Goal: Task Accomplishment & Management: Complete application form

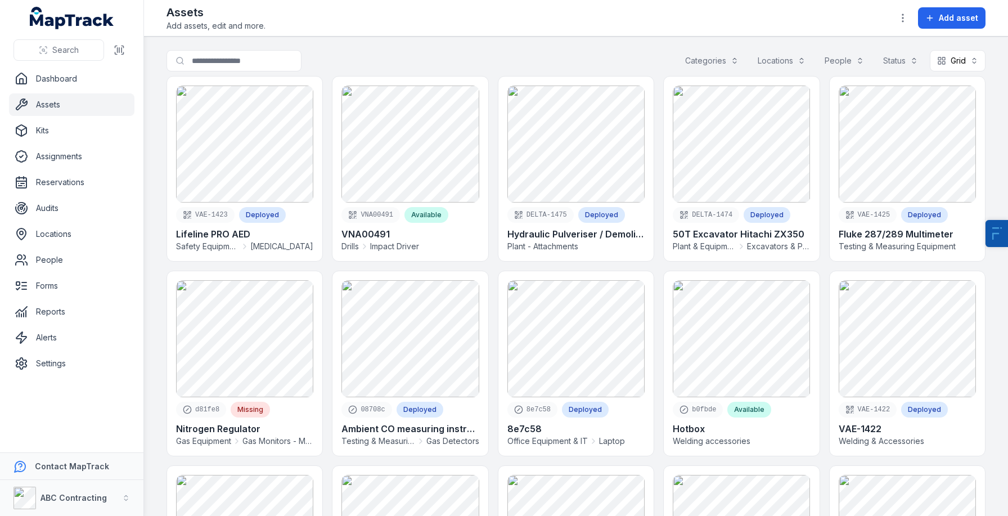
click at [713, 57] on button "Categories" at bounding box center [712, 60] width 68 height 21
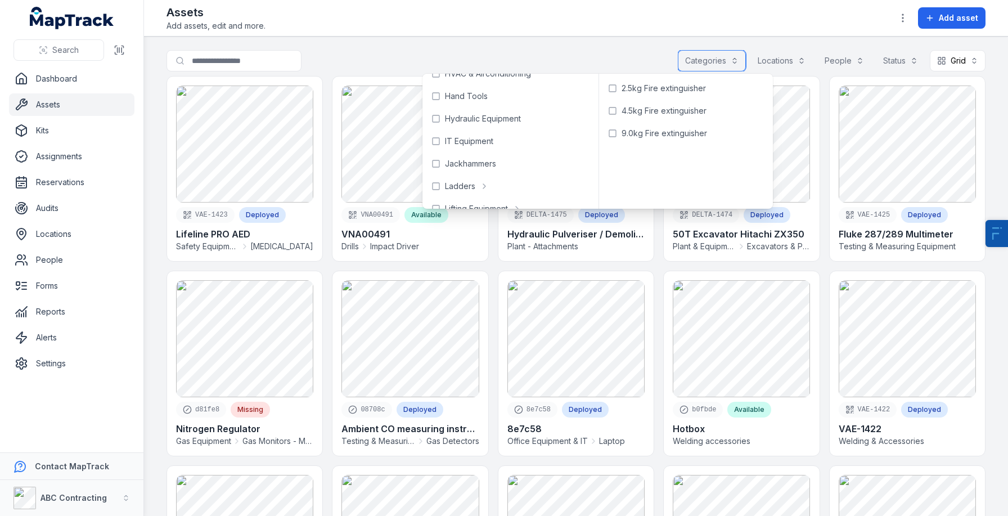
scroll to position [361, 0]
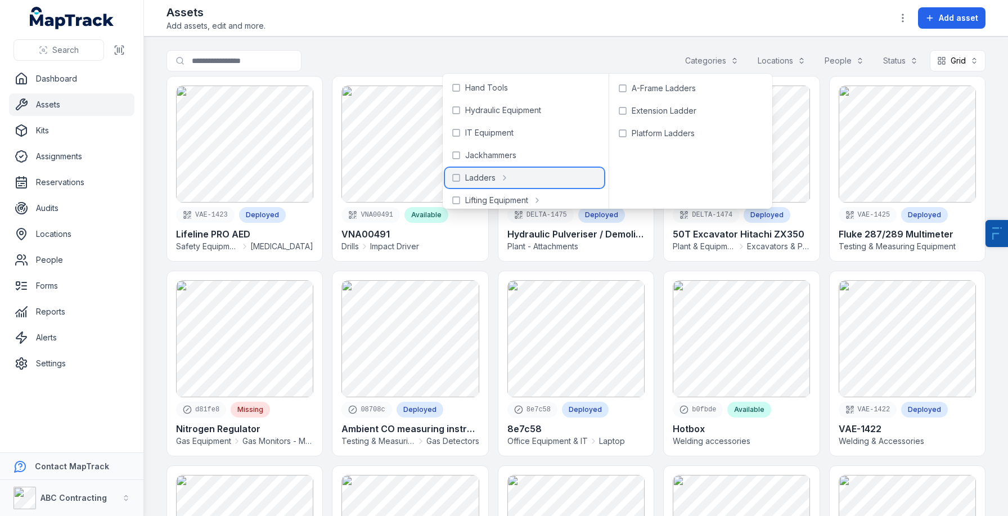
click at [497, 183] on div "Ladders" at bounding box center [524, 178] width 159 height 20
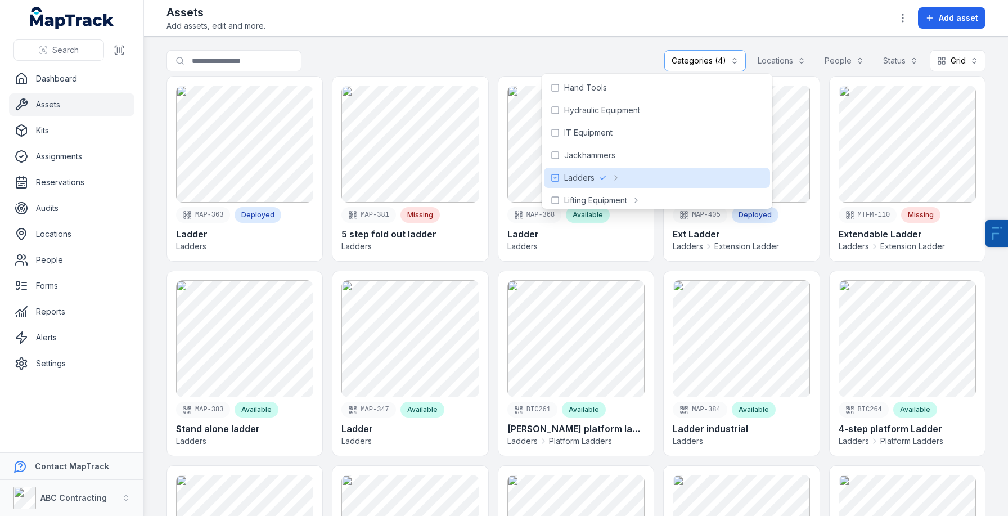
click at [530, 38] on main "**********" at bounding box center [576, 276] width 864 height 479
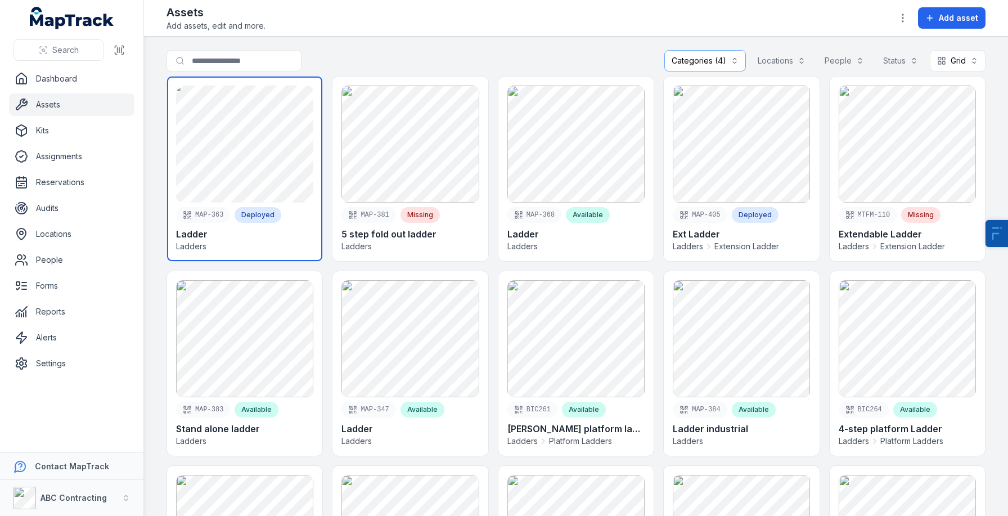
click at [216, 156] on link at bounding box center [244, 169] width 155 height 185
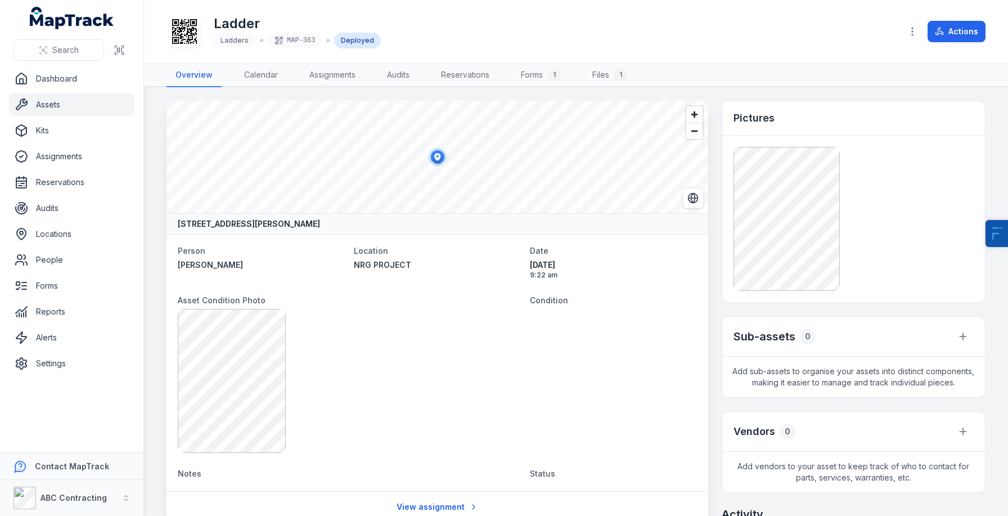
click at [165, 33] on header "Toggle Navigation Ladder Ladders MAP-363 Deployed Actions" at bounding box center [576, 32] width 864 height 64
click at [177, 29] on icon at bounding box center [184, 31] width 25 height 25
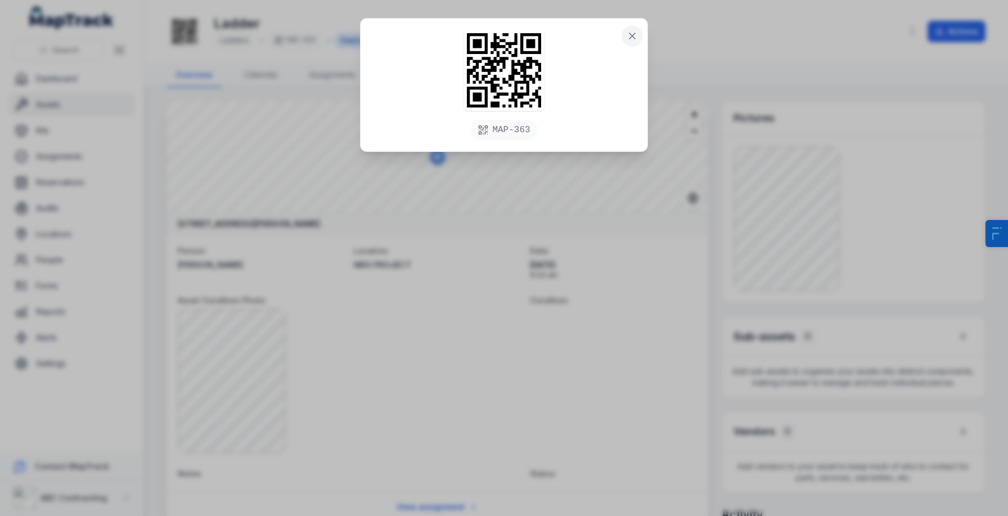
click at [636, 45] on button at bounding box center [632, 35] width 21 height 21
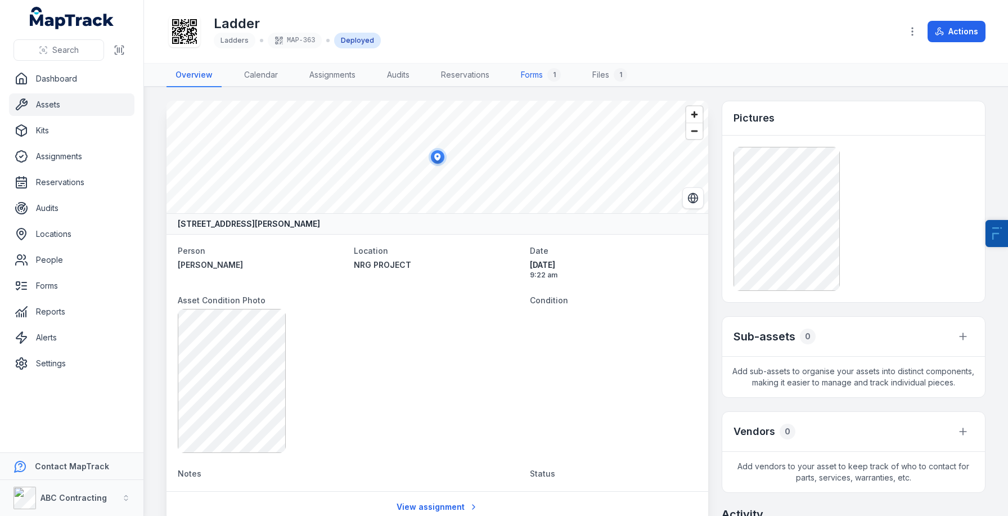
click at [533, 70] on link "Forms 1" at bounding box center [541, 76] width 58 height 24
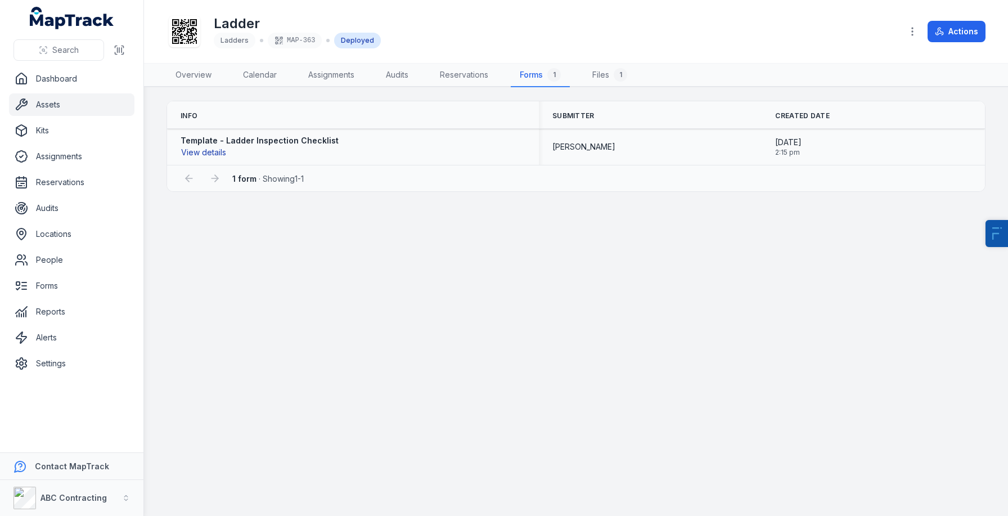
click at [209, 150] on button "View details" at bounding box center [204, 152] width 46 height 12
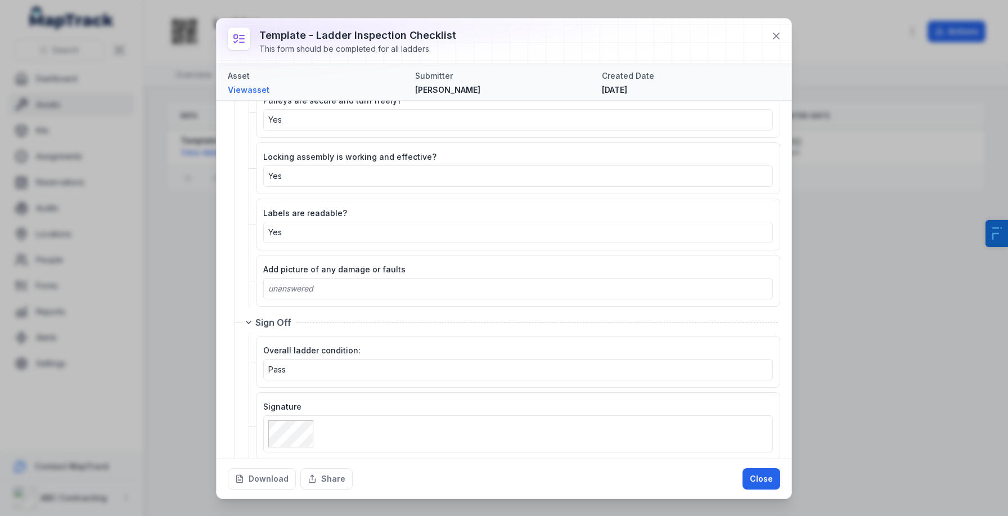
scroll to position [898, 0]
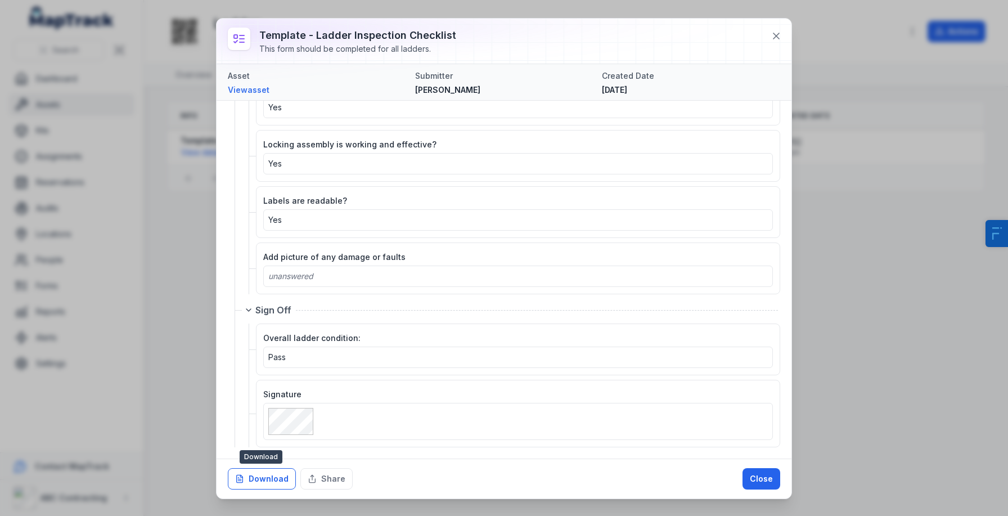
click at [251, 478] on button "Download" at bounding box center [262, 478] width 68 height 21
click at [779, 35] on icon at bounding box center [776, 35] width 11 height 11
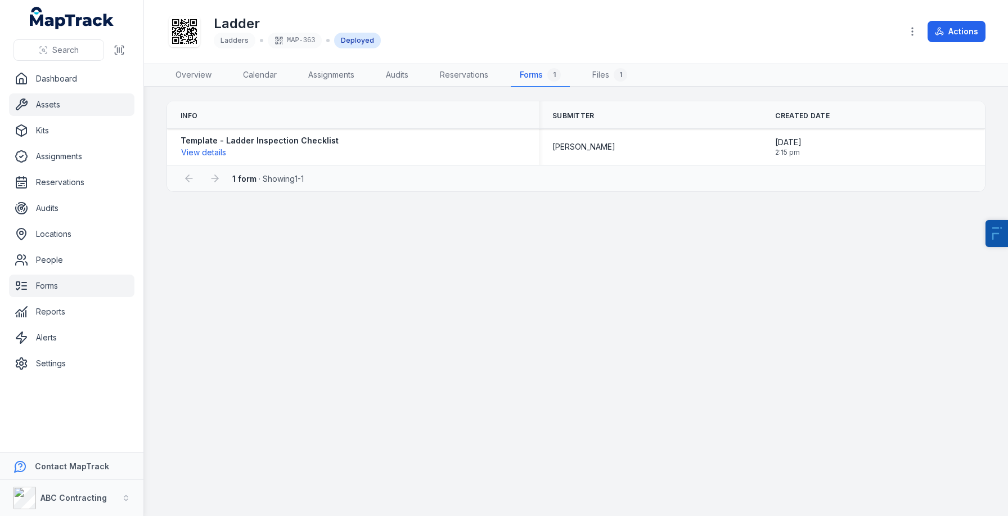
click at [55, 284] on link "Forms" at bounding box center [71, 286] width 125 height 23
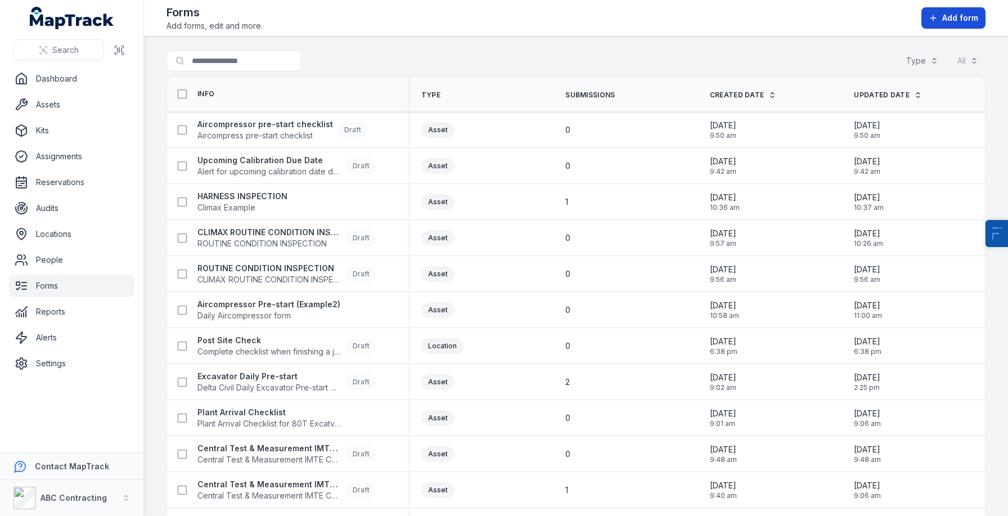
click at [947, 13] on span "Add form" at bounding box center [960, 17] width 36 height 11
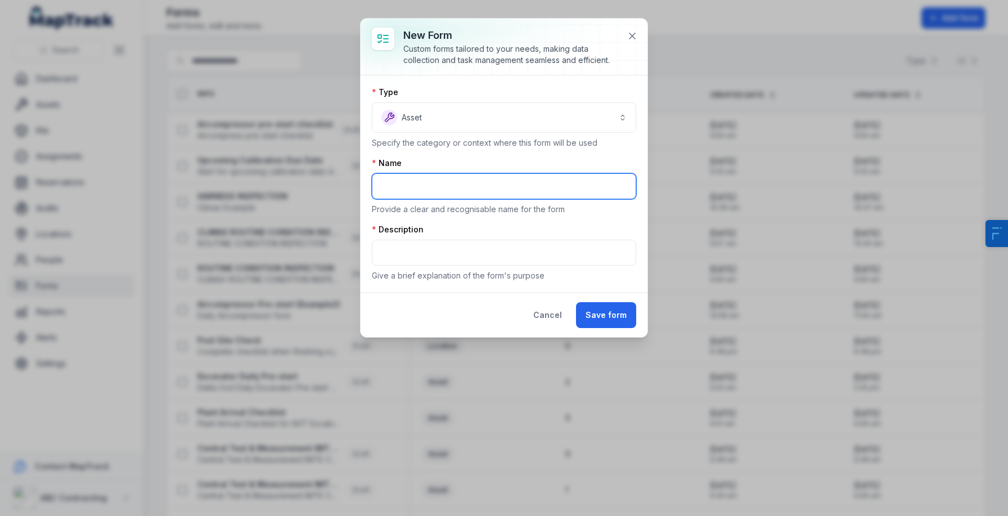
click at [440, 180] on input "text" at bounding box center [504, 186] width 264 height 26
paste input "**********"
drag, startPoint x: 393, startPoint y: 188, endPoint x: 558, endPoint y: 173, distance: 165.5
click at [547, 173] on input "**********" at bounding box center [504, 186] width 264 height 26
drag, startPoint x: 477, startPoint y: 187, endPoint x: 309, endPoint y: 190, distance: 167.6
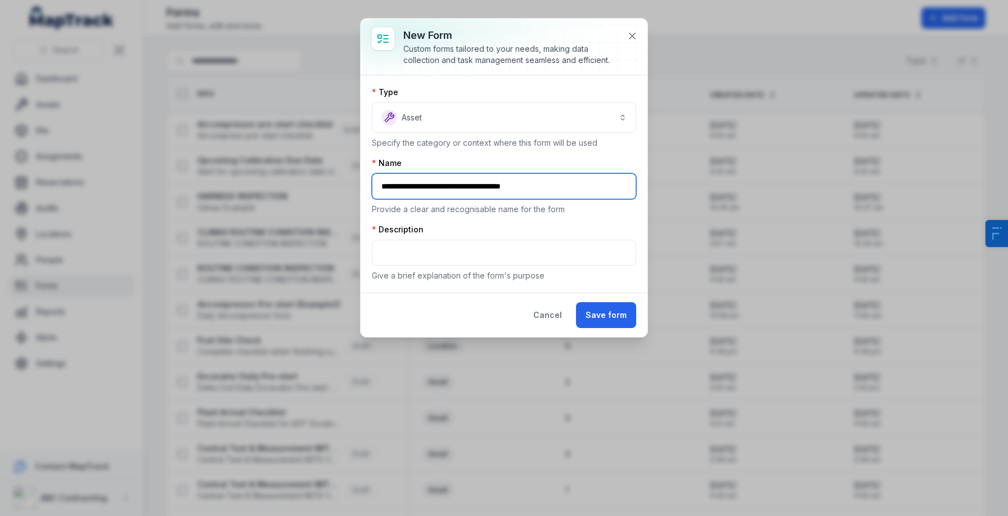
click at [309, 190] on div "**********" at bounding box center [504, 258] width 1008 height 516
click at [447, 187] on input "**********" at bounding box center [504, 186] width 264 height 26
type input "**********"
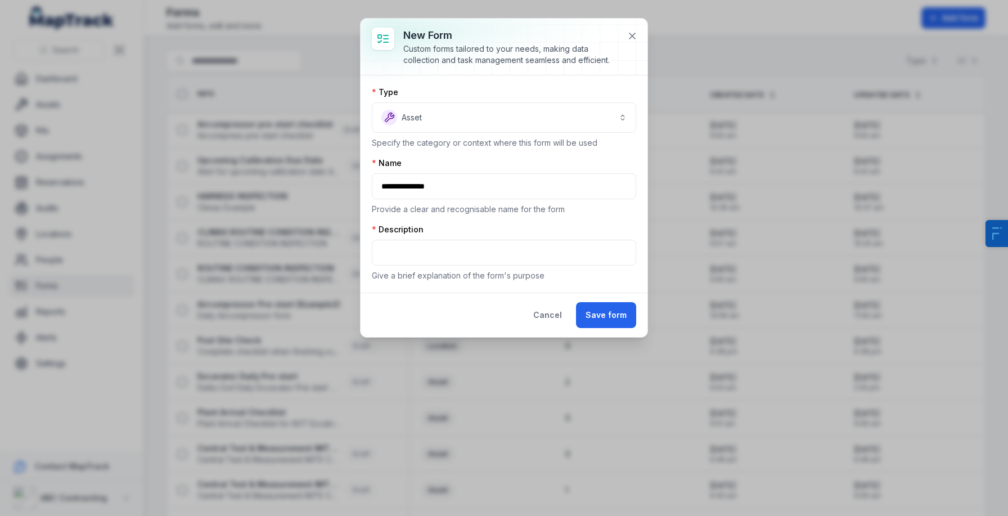
click at [426, 239] on div "Description Give a brief explanation of the form's purpose" at bounding box center [504, 252] width 264 height 57
click at [403, 253] on input "text" at bounding box center [504, 253] width 264 height 26
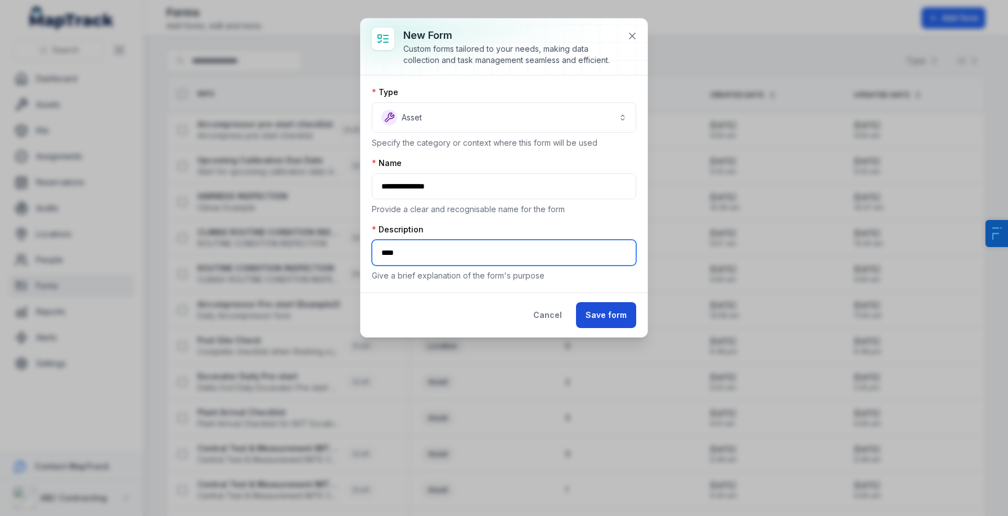
type input "****"
click at [605, 320] on button "Save form" at bounding box center [606, 315] width 60 height 26
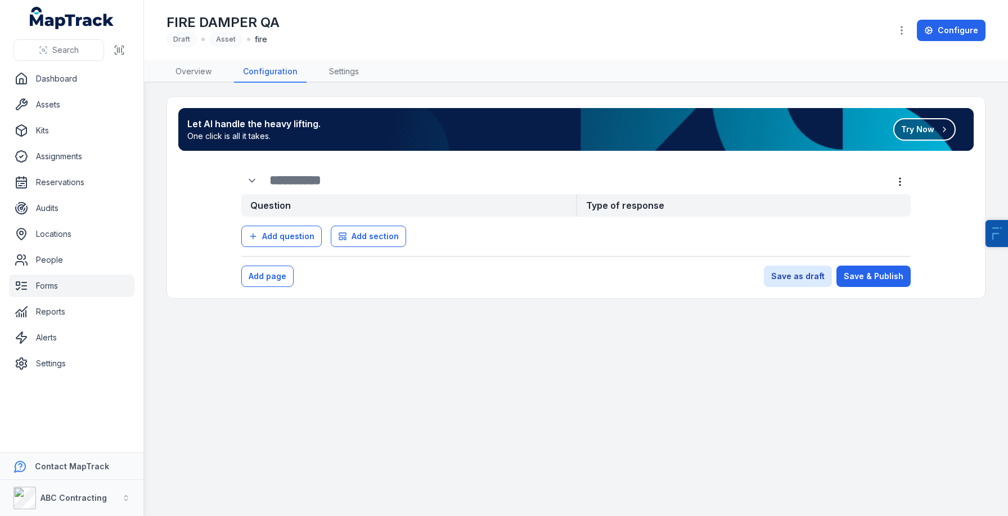
click at [914, 121] on button "Try Now" at bounding box center [924, 129] width 62 height 23
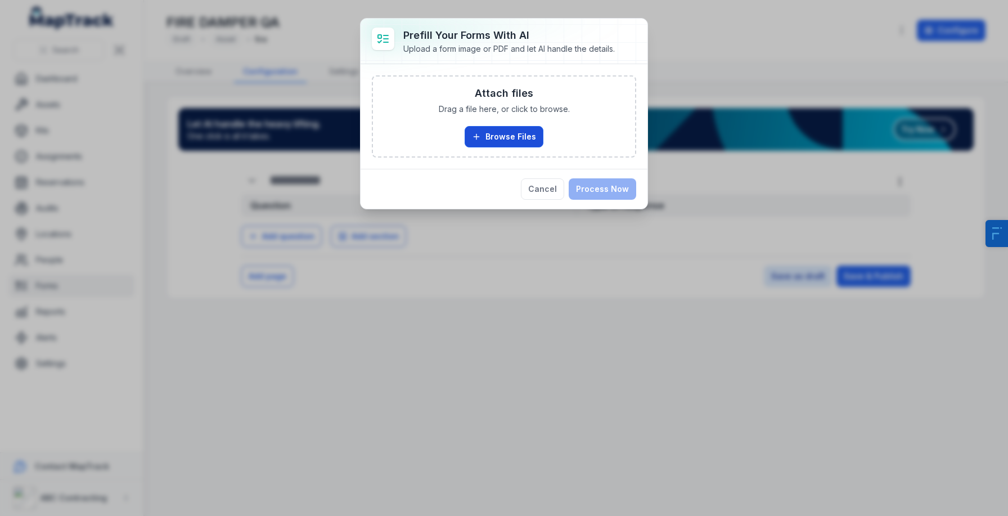
click at [482, 140] on button "Browse Files" at bounding box center [504, 136] width 79 height 21
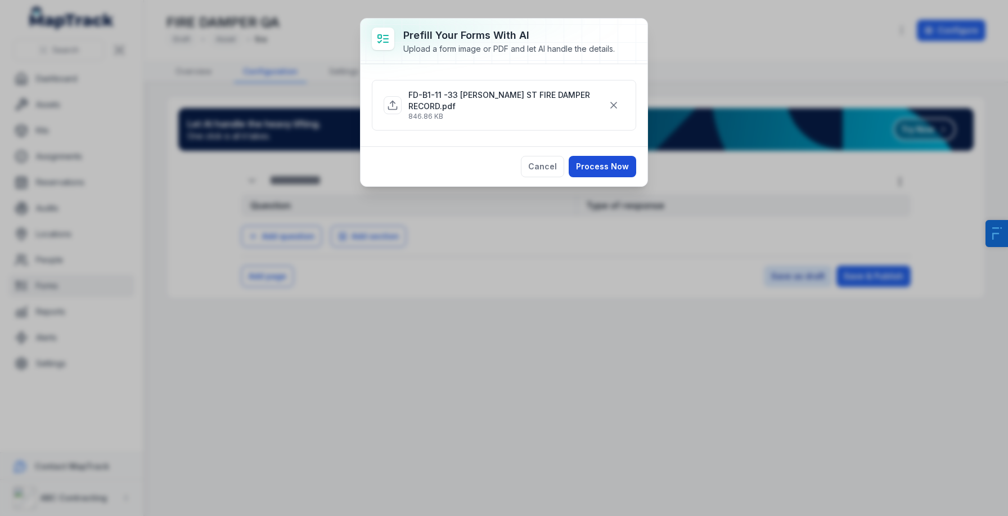
click at [604, 161] on button "Process Now" at bounding box center [603, 166] width 68 height 21
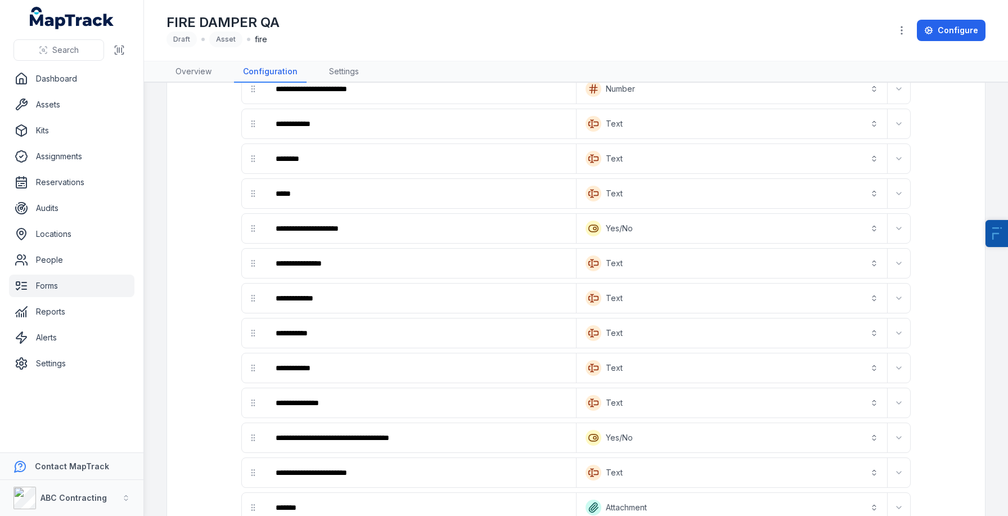
scroll to position [774, 0]
click at [64, 214] on link "Audits" at bounding box center [71, 208] width 125 height 23
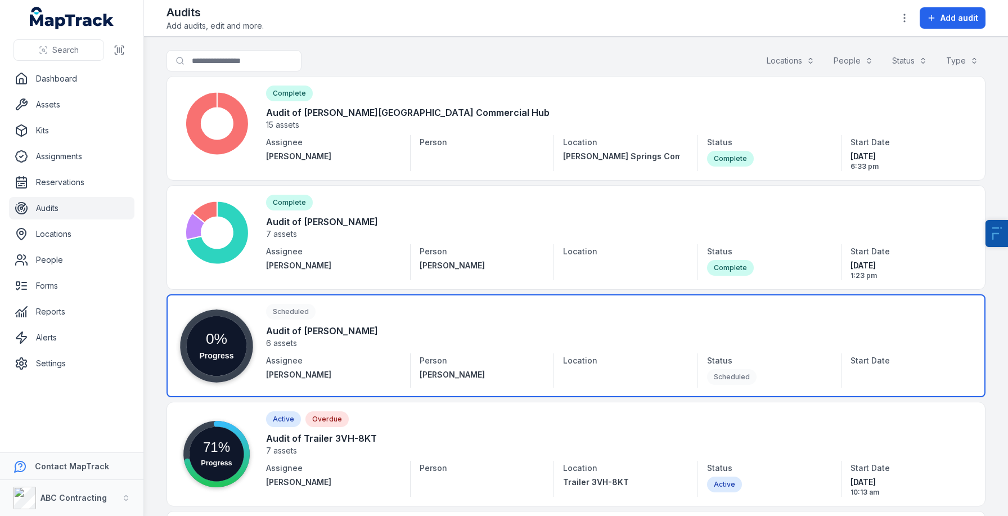
click at [296, 313] on link at bounding box center [576, 345] width 819 height 103
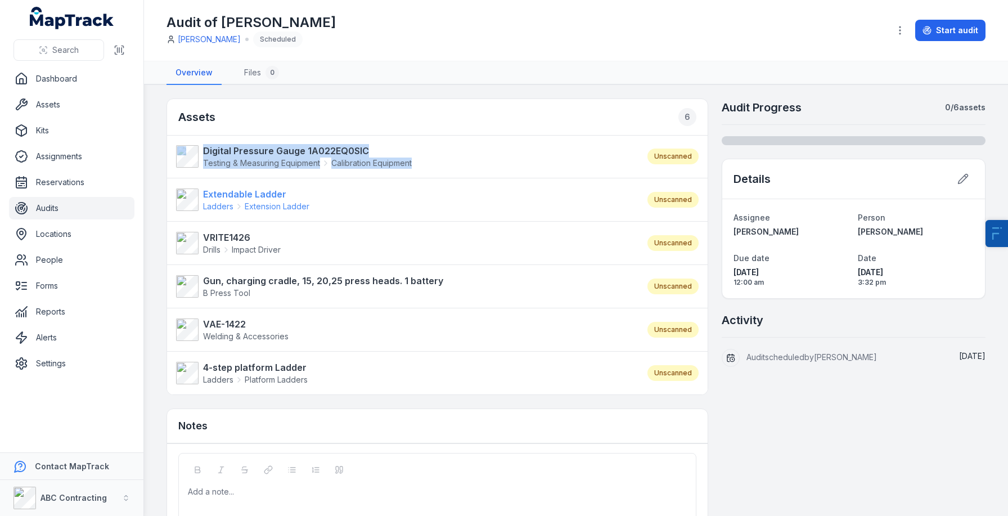
click at [253, 199] on strong "Extendable Ladder" at bounding box center [256, 194] width 106 height 14
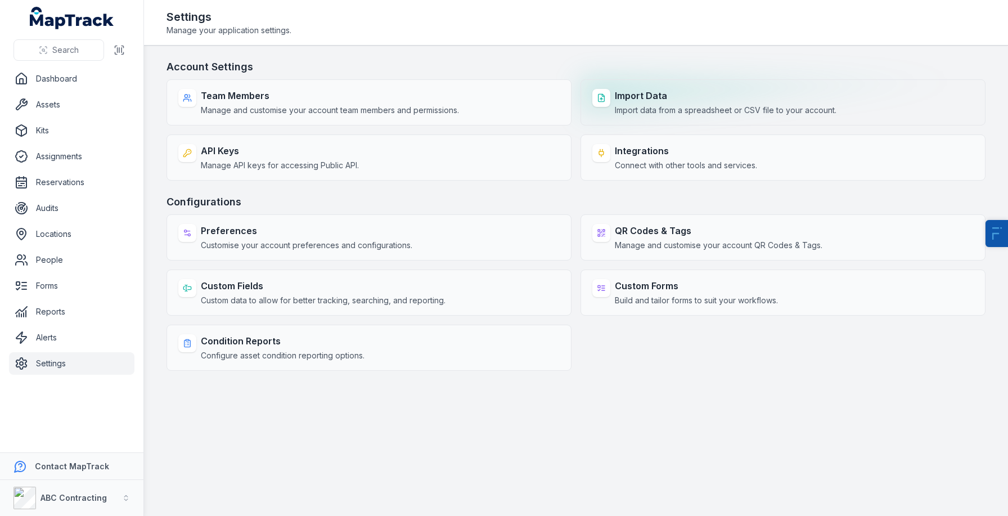
click at [641, 110] on span "Import data from a spreadsheet or CSV file to your account." at bounding box center [726, 110] width 222 height 11
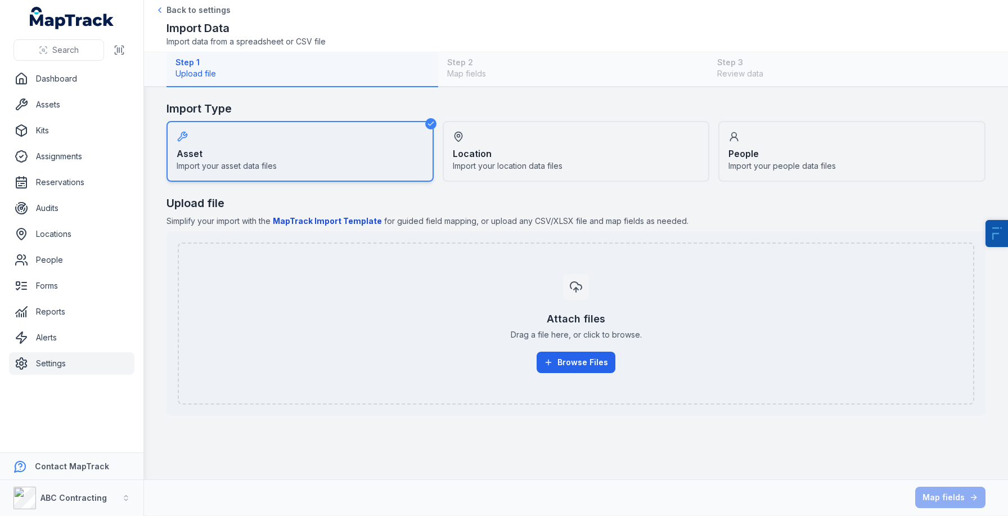
click at [577, 137] on div "Location Import your location data files" at bounding box center [576, 151] width 267 height 61
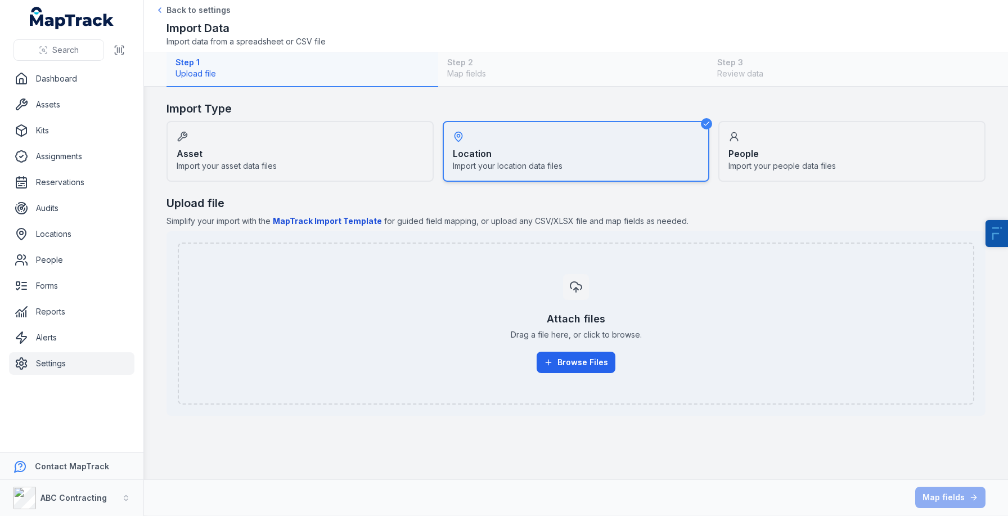
click at [785, 136] on div "People Import your people data files" at bounding box center [851, 151] width 267 height 61
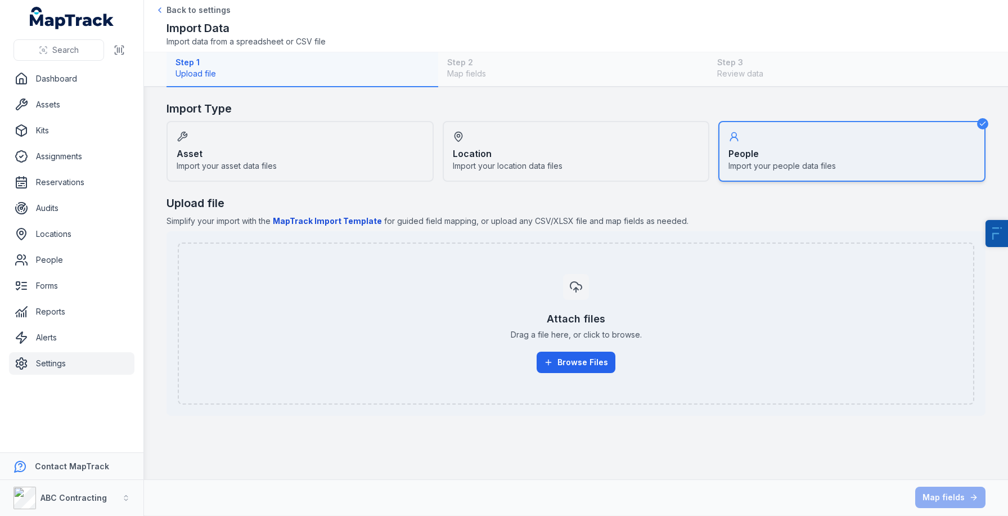
click at [250, 134] on div "Asset Import your asset data files" at bounding box center [300, 151] width 267 height 61
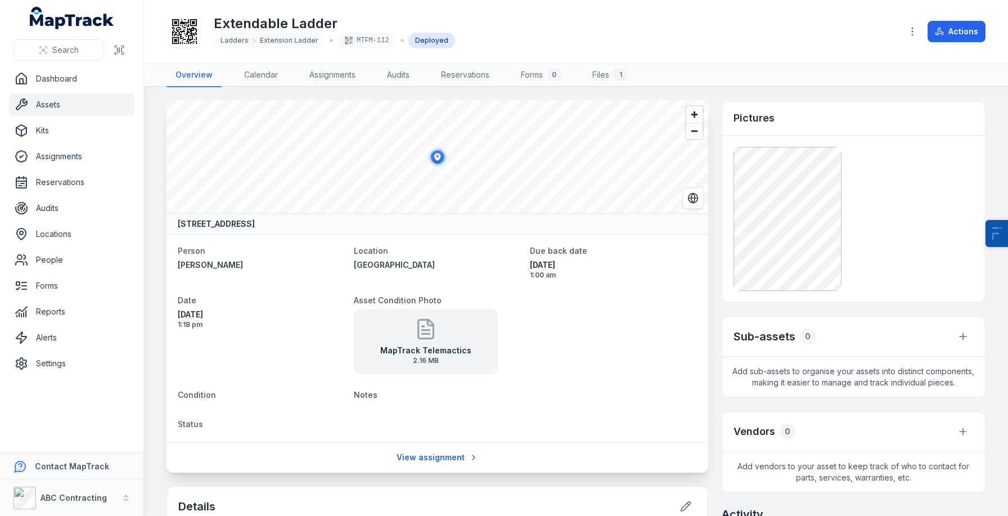
click at [191, 39] on icon at bounding box center [184, 31] width 25 height 25
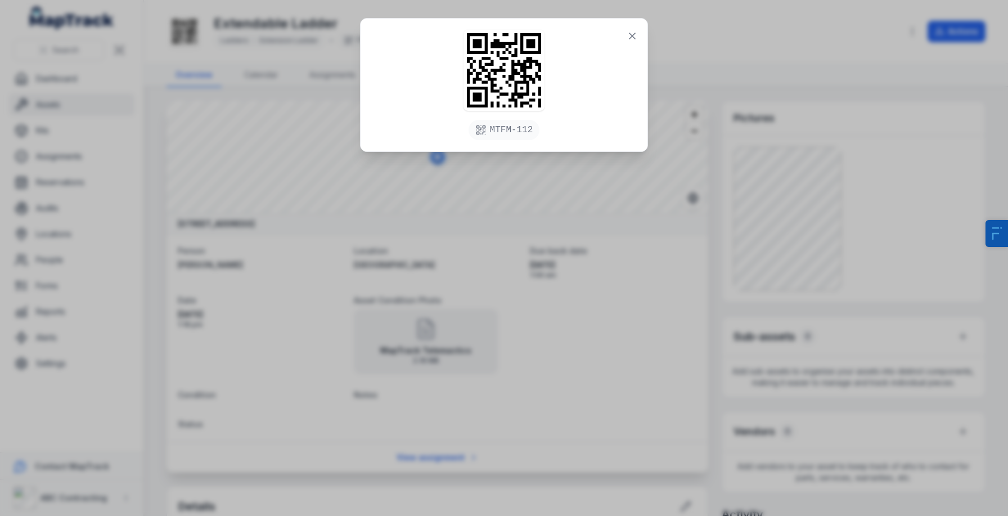
click at [469, 228] on div "MTFM-112" at bounding box center [504, 258] width 1008 height 516
click at [625, 44] on button at bounding box center [632, 35] width 21 height 21
